Goal: Entertainment & Leisure: Consume media (video, audio)

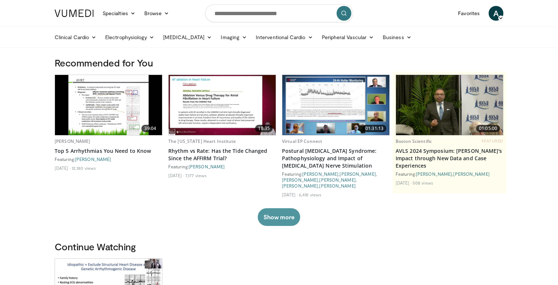
click at [279, 208] on button "Show more" at bounding box center [279, 217] width 42 height 18
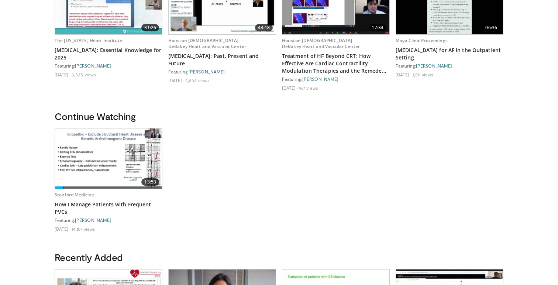
scroll to position [336, 0]
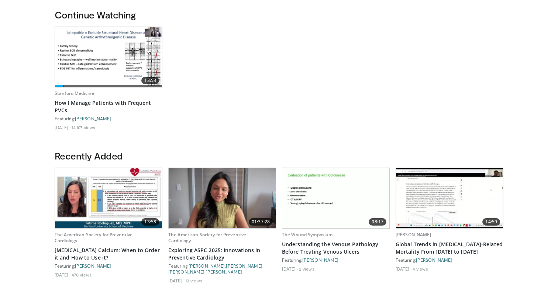
click at [98, 185] on img at bounding box center [108, 198] width 107 height 60
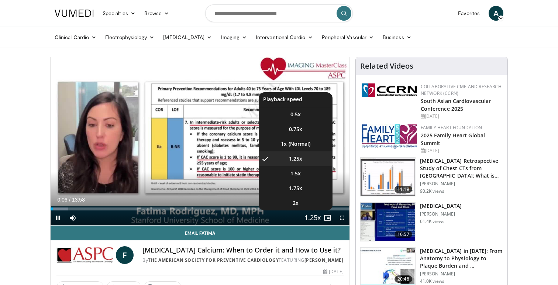
click at [315, 219] on span "Video Player" at bounding box center [312, 218] width 10 height 15
click at [310, 217] on span "Video Player" at bounding box center [312, 218] width 10 height 15
click at [307, 217] on span "Video Player" at bounding box center [312, 218] width 10 height 15
click at [297, 174] on span "1.5x" at bounding box center [295, 173] width 10 height 7
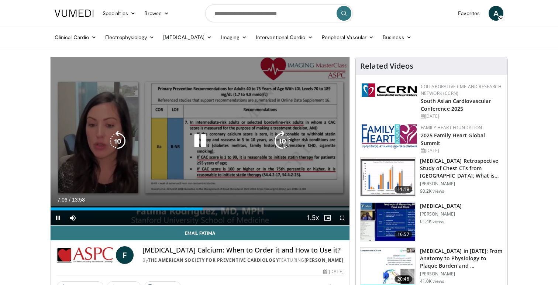
click at [120, 139] on icon "Video Player" at bounding box center [117, 141] width 21 height 21
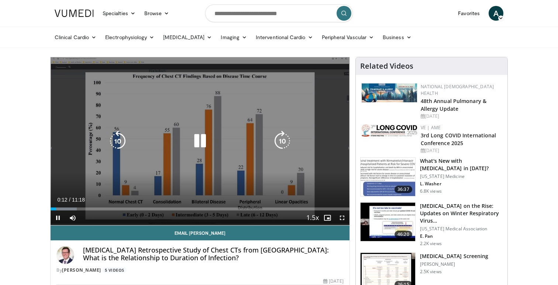
click at [200, 140] on icon "Video Player" at bounding box center [200, 141] width 21 height 21
